Goal: Information Seeking & Learning: Learn about a topic

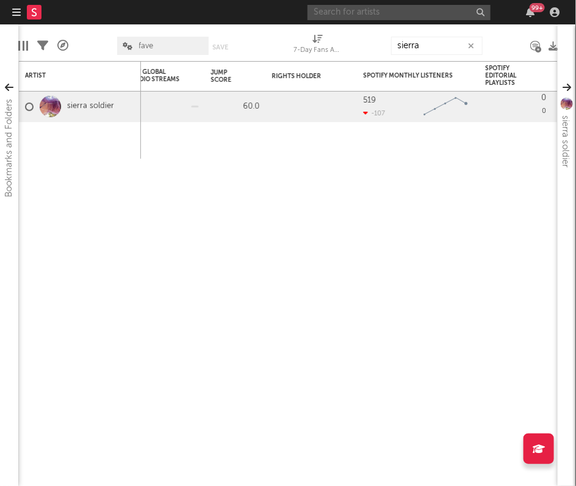
click at [403, 8] on input "text" at bounding box center [398, 12] width 183 height 15
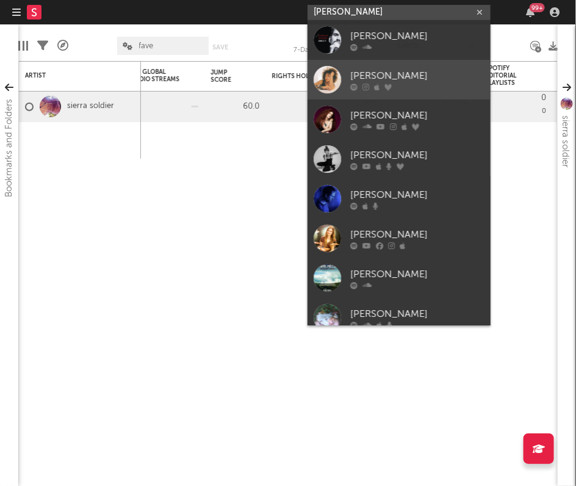
type input "[PERSON_NAME]"
click at [426, 67] on link "[PERSON_NAME]" at bounding box center [398, 80] width 183 height 40
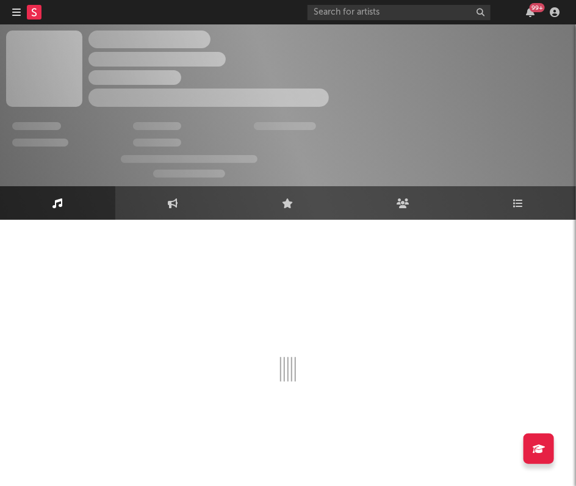
select select "6m"
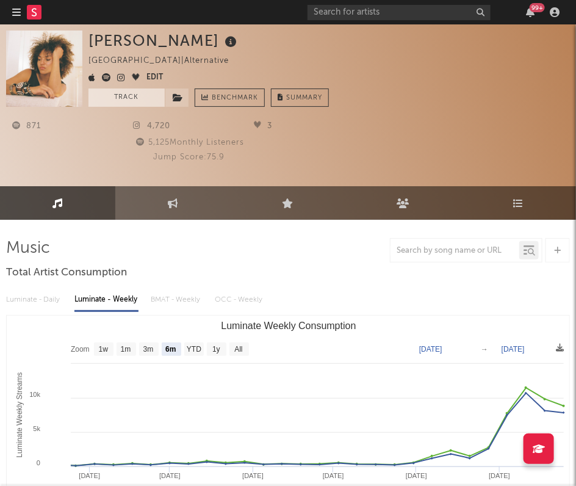
click at [109, 95] on button "Track" at bounding box center [126, 97] width 76 height 18
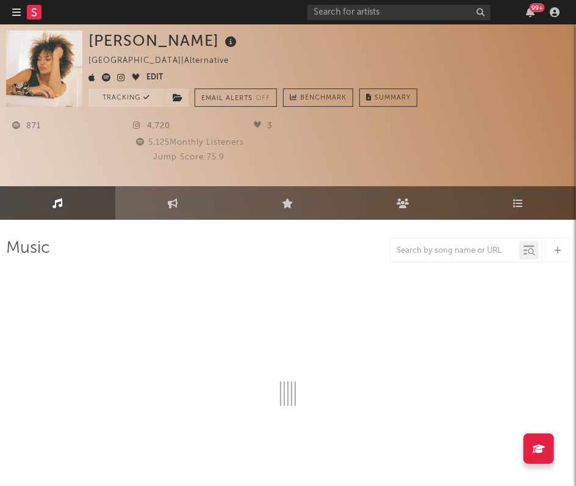
select select "6m"
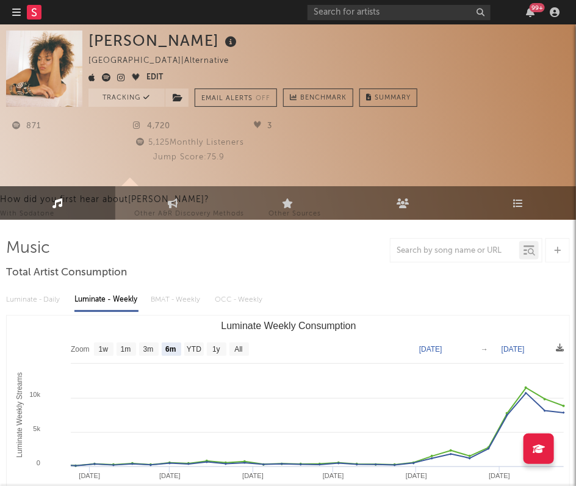
click at [33, 15] on icon at bounding box center [34, 12] width 5 height 8
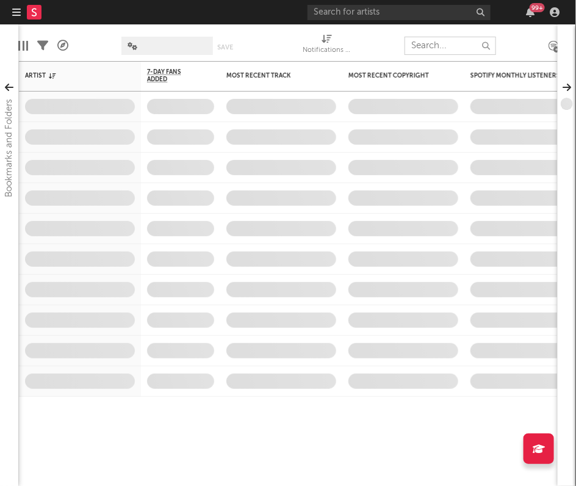
click at [440, 50] on input "text" at bounding box center [450, 46] width 92 height 18
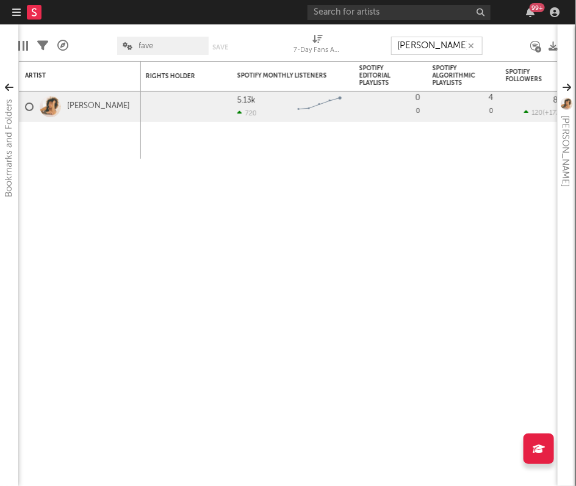
type input "[PERSON_NAME]"
